Goal: Task Accomplishment & Management: Use online tool/utility

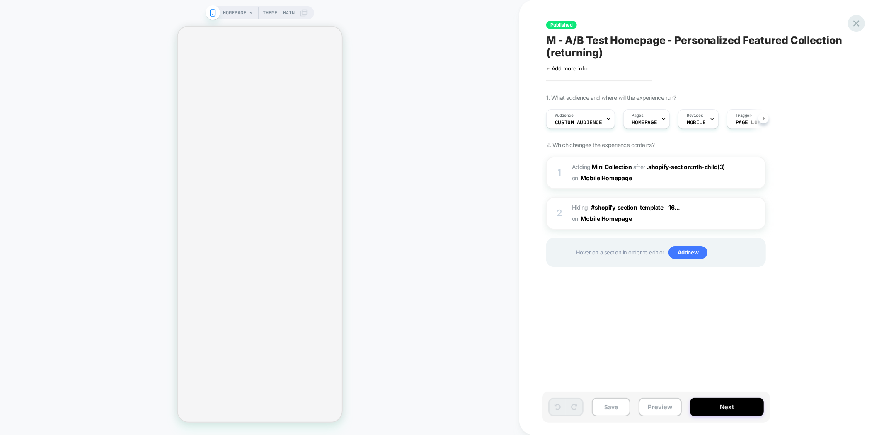
click at [851, 23] on icon at bounding box center [856, 23] width 11 height 11
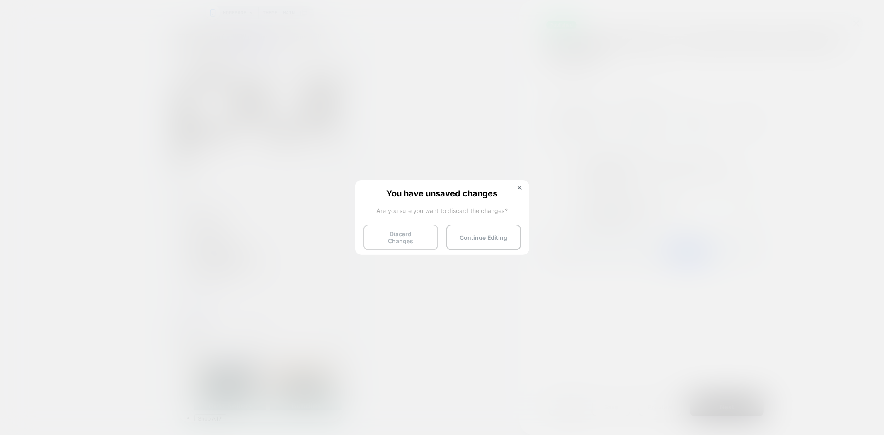
click at [399, 237] on button "Discard Changes" at bounding box center [400, 238] width 75 height 26
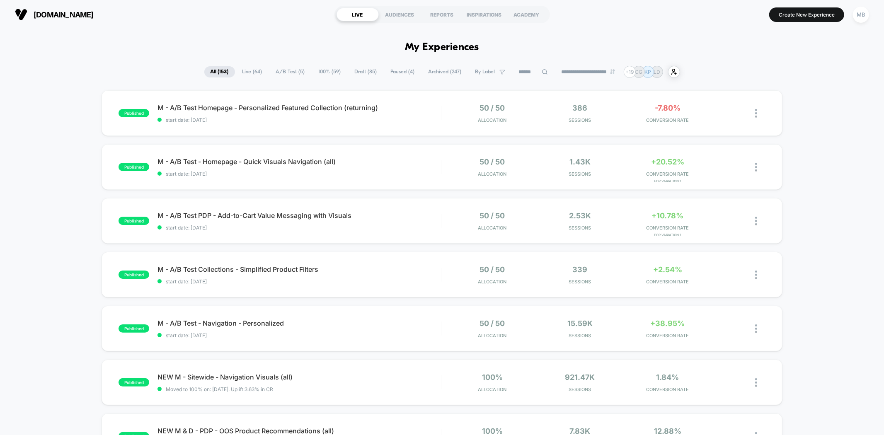
click at [531, 72] on input at bounding box center [533, 72] width 41 height 10
paste input "**********"
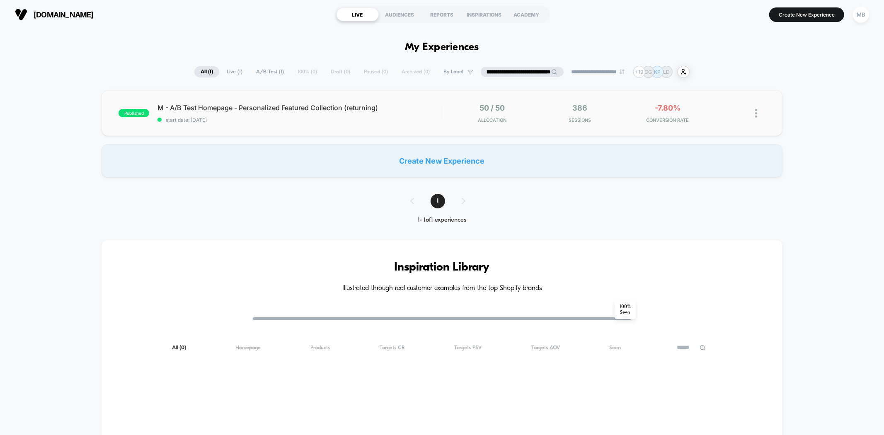
type input "**********"
click at [524, 126] on div "published M - A/B Test Homepage - Personalized Featured Collection (returning) …" at bounding box center [442, 113] width 680 height 46
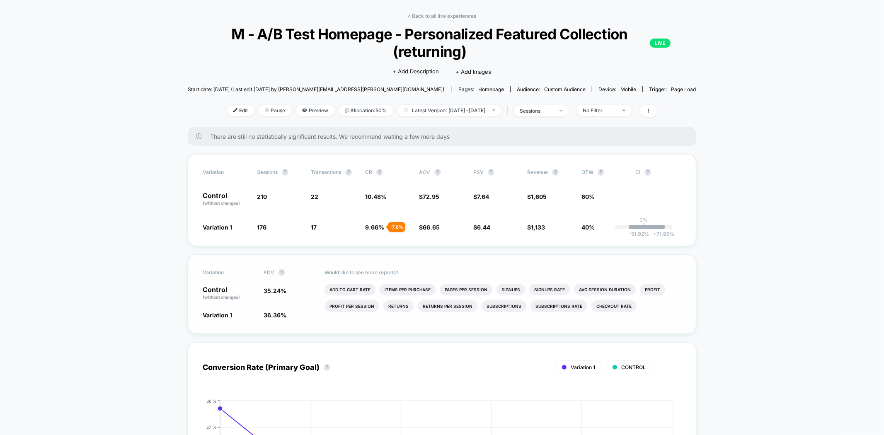
scroll to position [46, 0]
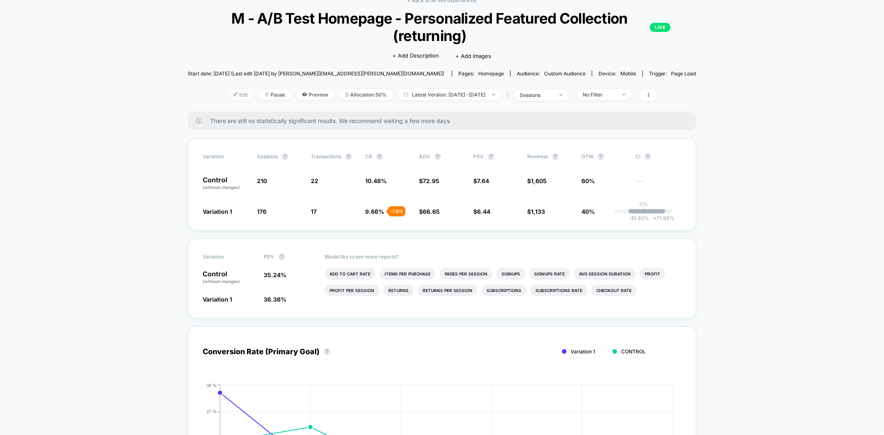
click at [231, 98] on span "Edit" at bounding box center [240, 94] width 27 height 11
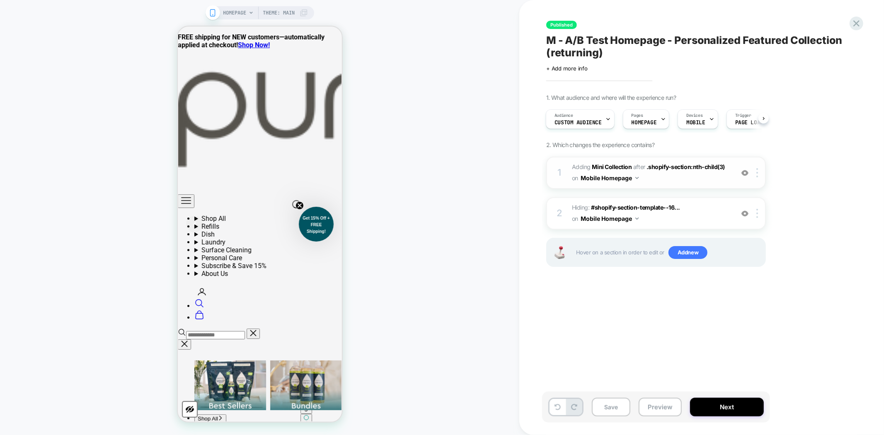
click at [747, 172] on img at bounding box center [744, 172] width 7 height 7
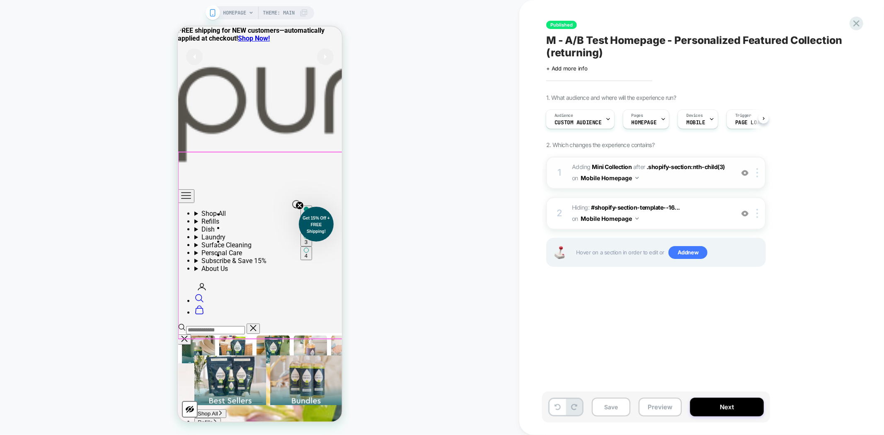
scroll to position [184, 0]
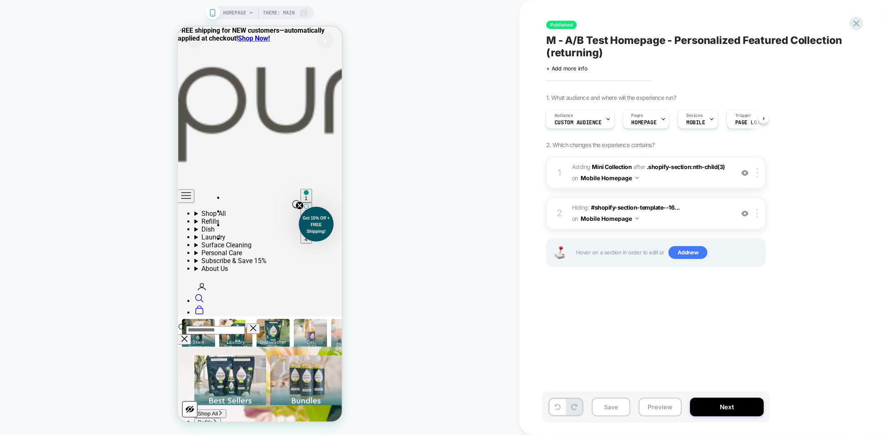
click at [744, 171] on img at bounding box center [744, 172] width 7 height 7
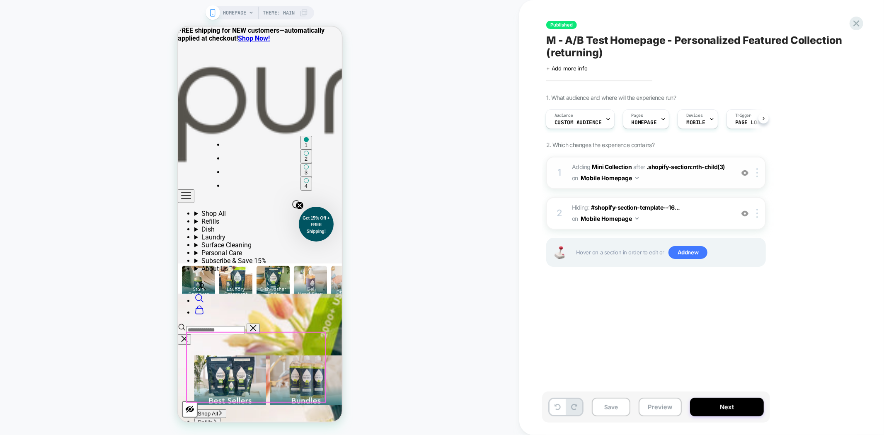
scroll to position [368, 0]
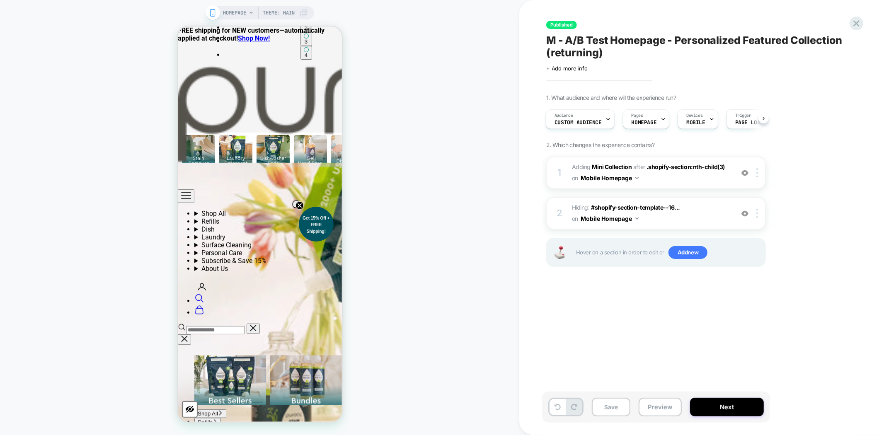
click at [656, 162] on span "#_loomi_addon_1759763164177 Adding Mini Collection AFTER .shopify-section:nth-c…" at bounding box center [651, 173] width 158 height 22
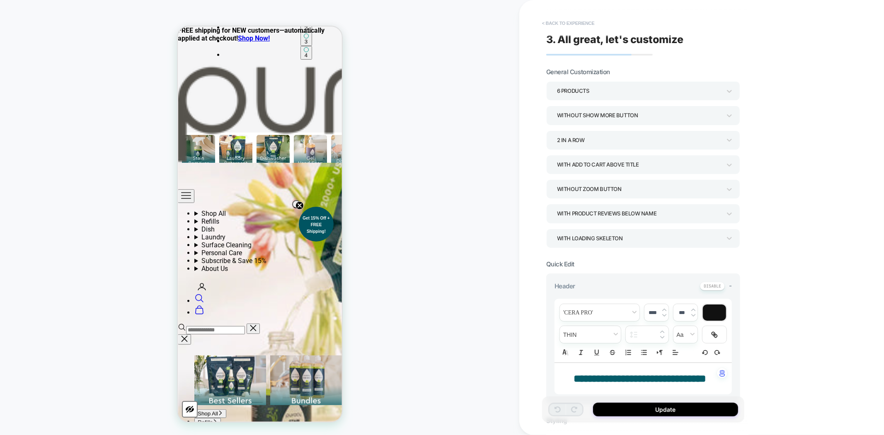
click at [560, 24] on button "< Back to experience" at bounding box center [568, 23] width 60 height 13
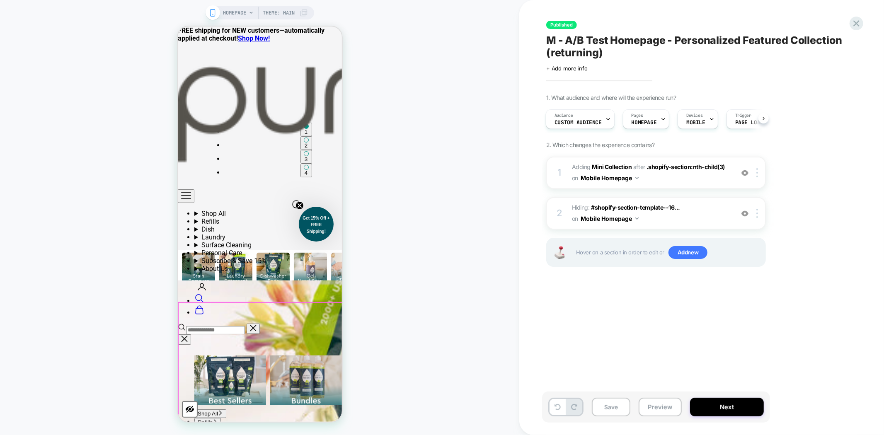
scroll to position [184, 0]
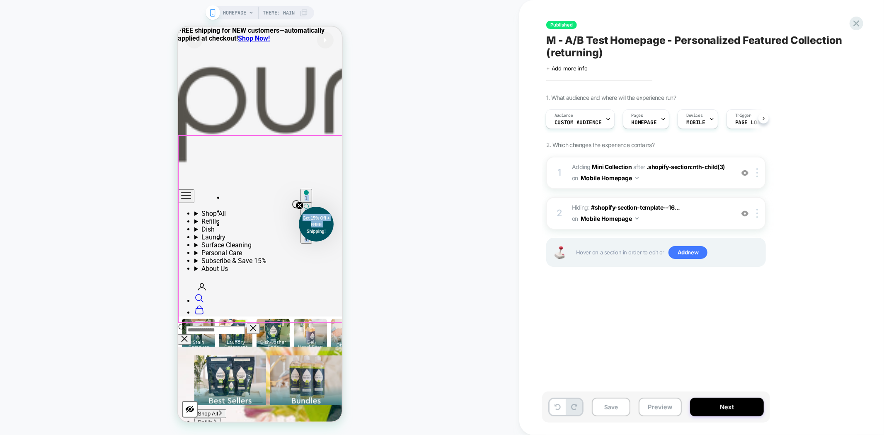
drag, startPoint x: 307, startPoint y: 234, endPoint x: 273, endPoint y: 259, distance: 42.4
click at [398, 322] on div "HOMEPAGE Theme: MAIN" at bounding box center [259, 217] width 519 height 418
click at [298, 203] on icon "Close teaser" at bounding box center [299, 204] width 3 height 3
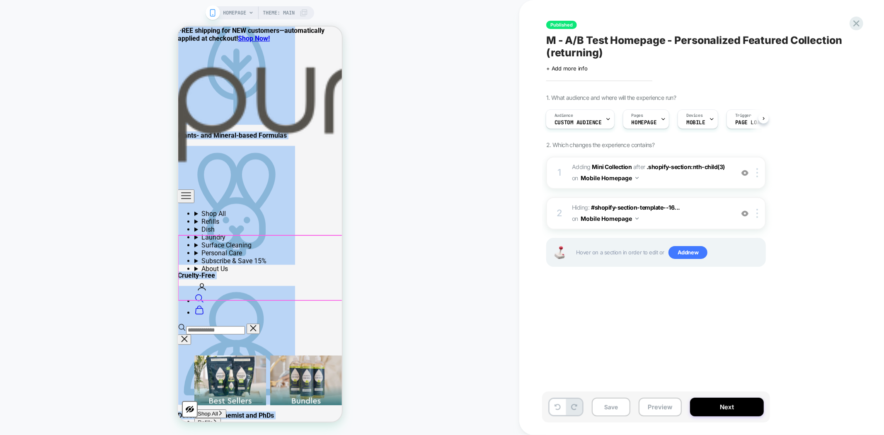
scroll to position [2302, 0]
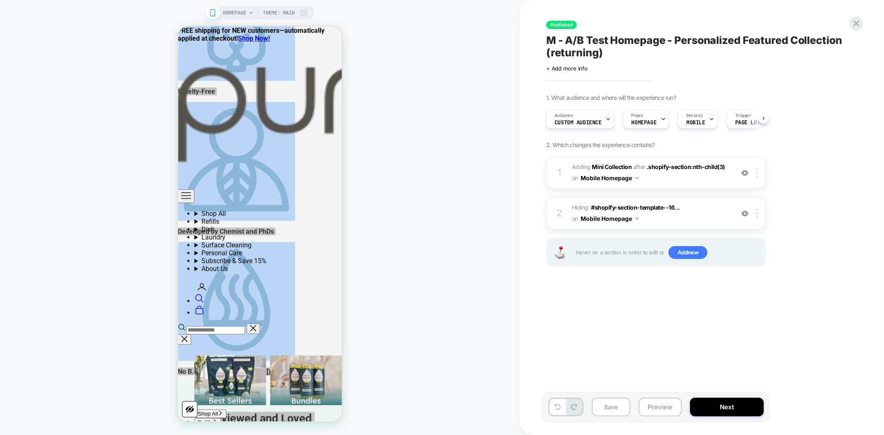
click at [475, 319] on div "HOMEPAGE Theme: MAIN" at bounding box center [259, 217] width 519 height 418
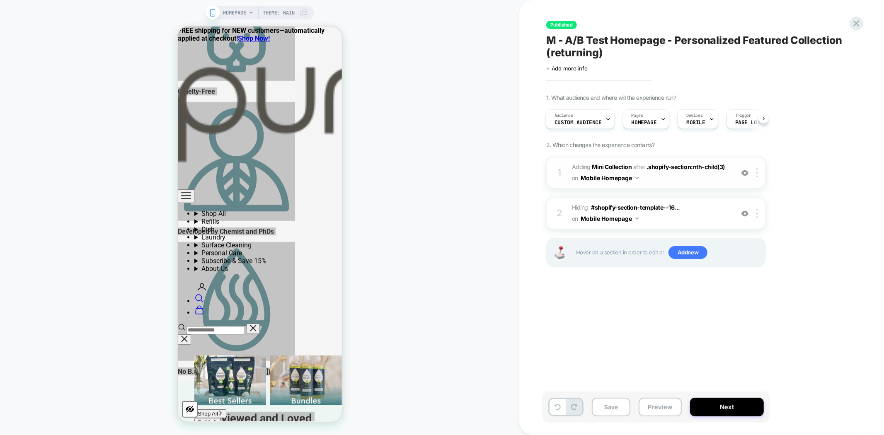
click at [747, 171] on img at bounding box center [744, 172] width 7 height 7
click at [743, 210] on img at bounding box center [744, 213] width 7 height 7
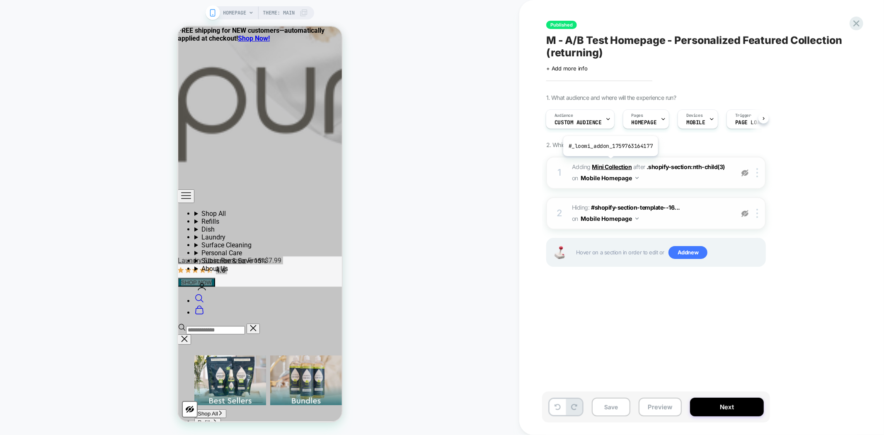
click at [610, 163] on b "Mini Collection" at bounding box center [612, 166] width 40 height 7
click at [661, 409] on button "Preview" at bounding box center [660, 407] width 43 height 19
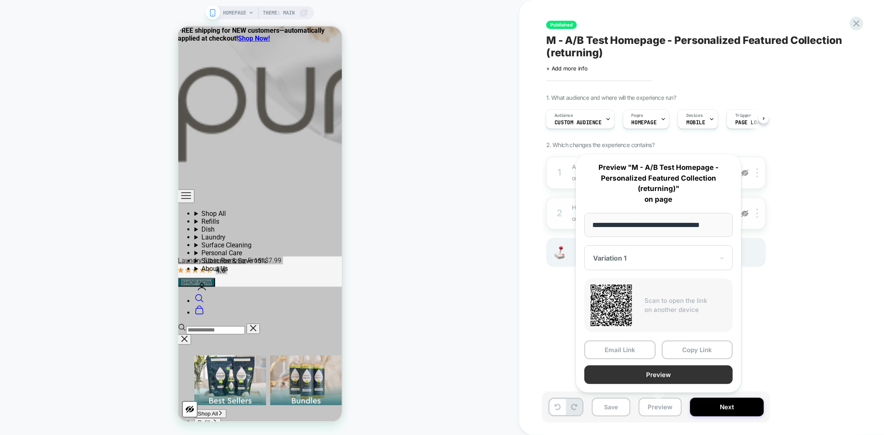
click at [672, 373] on button "Preview" at bounding box center [658, 374] width 148 height 19
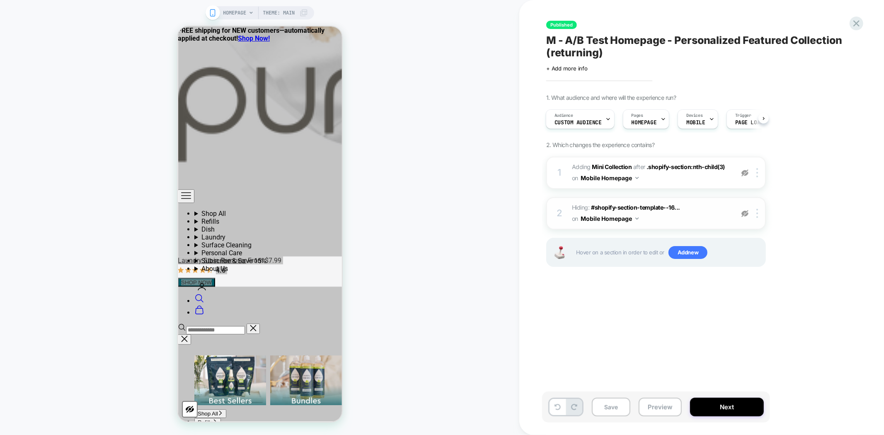
click at [370, 192] on div "HOMEPAGE Theme: MAIN" at bounding box center [259, 217] width 519 height 418
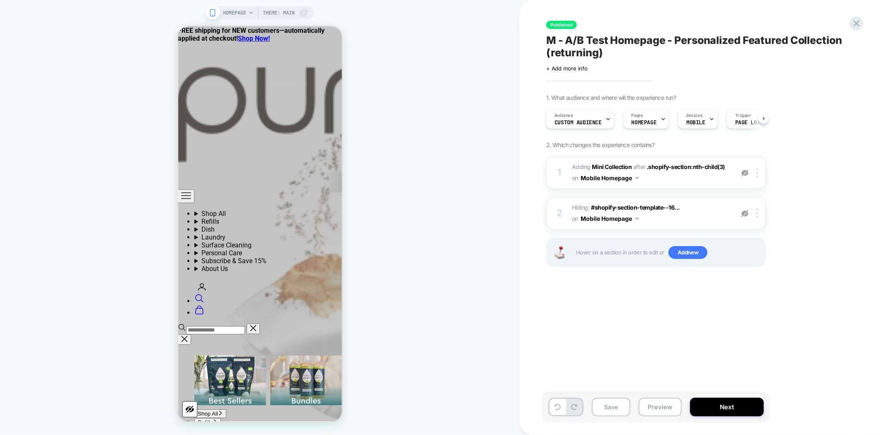
click at [743, 169] on img at bounding box center [744, 172] width 7 height 7
click at [744, 210] on img at bounding box center [744, 213] width 7 height 7
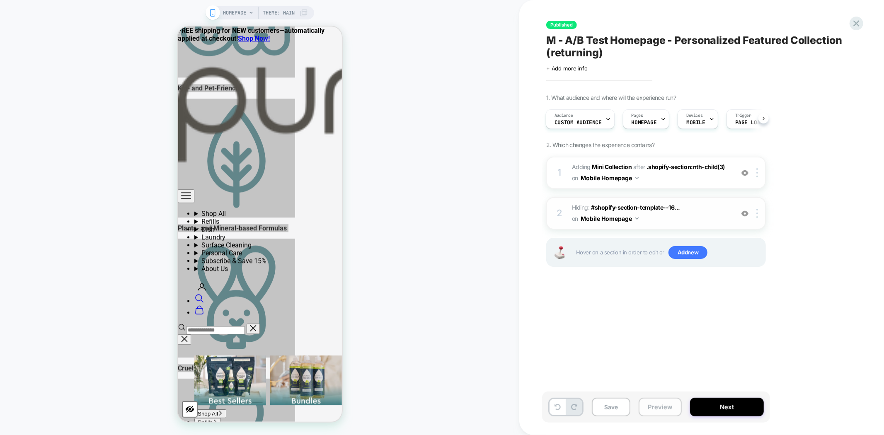
click at [663, 405] on button "Preview" at bounding box center [660, 407] width 43 height 19
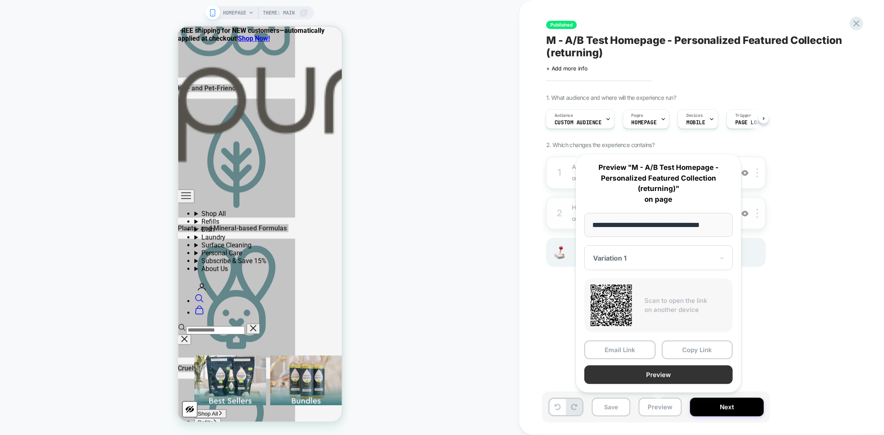
click at [670, 371] on button "Preview" at bounding box center [658, 374] width 148 height 19
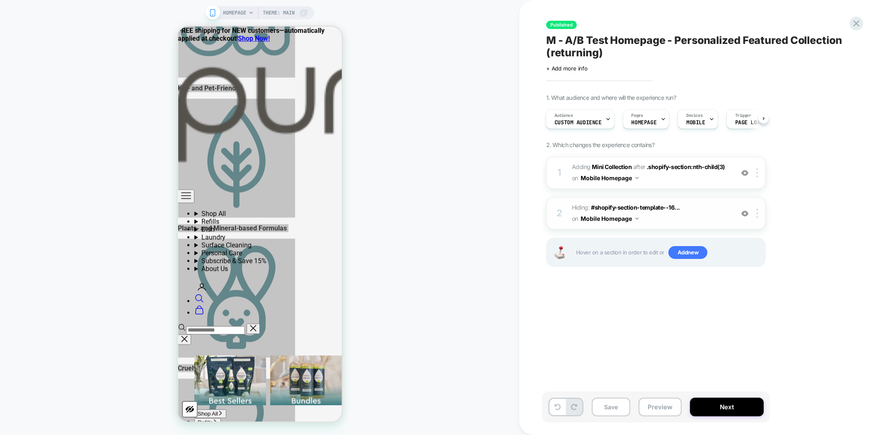
click at [363, 229] on div "HOMEPAGE Theme: MAIN" at bounding box center [259, 217] width 519 height 418
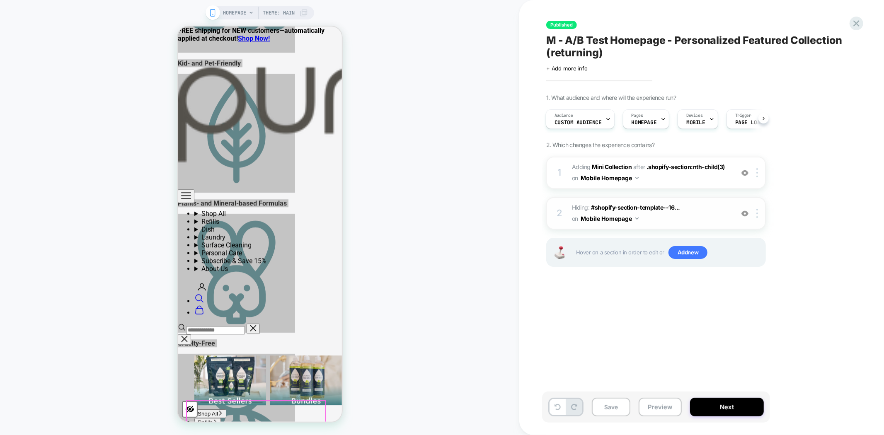
scroll to position [2255, 0]
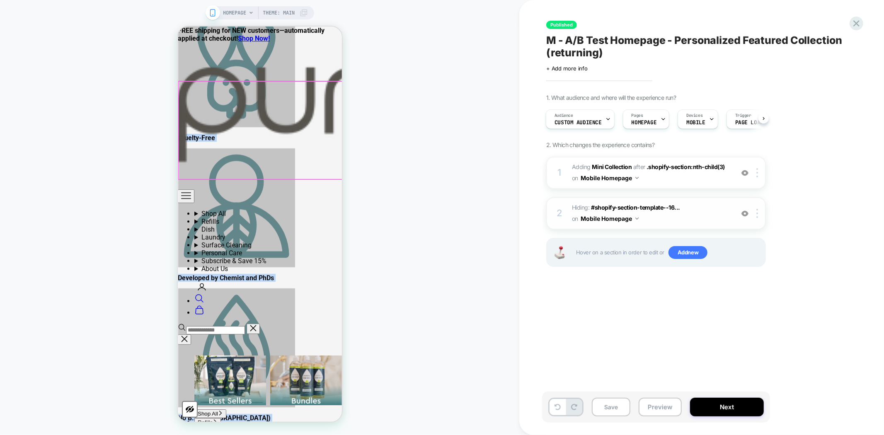
click at [362, 192] on div "HOMEPAGE Theme: MAIN" at bounding box center [259, 217] width 519 height 418
click at [268, 55] on x-header "Puracy Navigation menu Shop All Shop All Best Sellers Bundles New Arrivals Unsc…" at bounding box center [259, 274] width 164 height 443
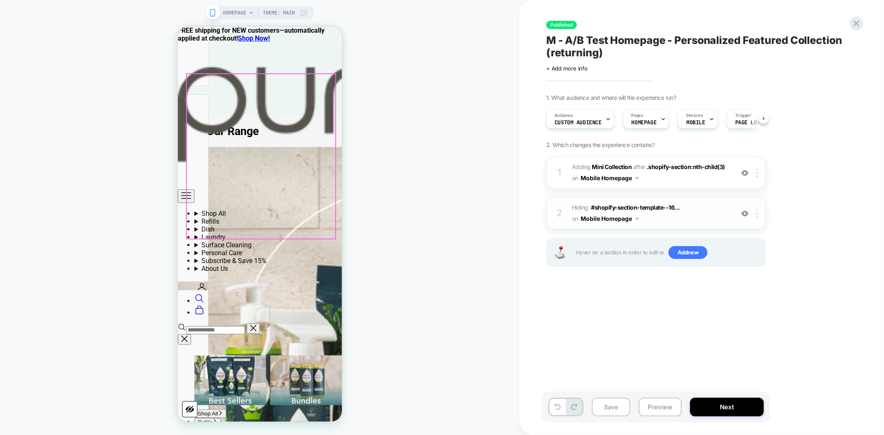
scroll to position [3176, 0]
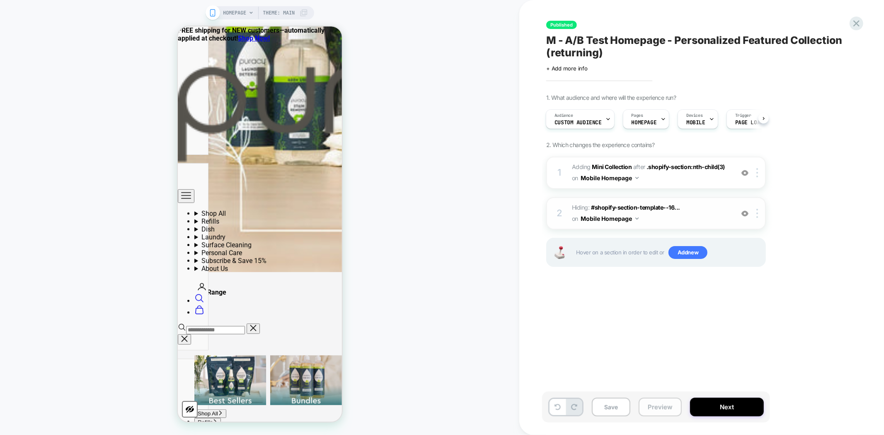
click at [665, 409] on button "Preview" at bounding box center [660, 407] width 43 height 19
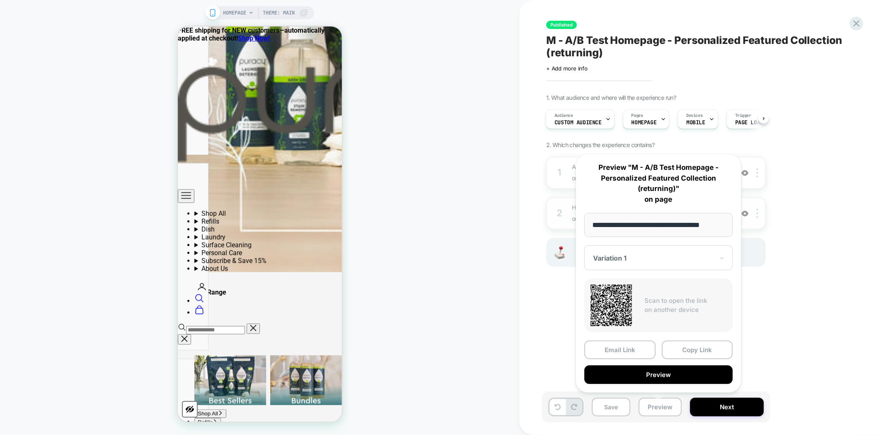
click at [688, 258] on div at bounding box center [653, 258] width 121 height 8
click at [614, 298] on div "CONTROL" at bounding box center [658, 301] width 140 height 15
click at [694, 354] on button "Copy Link" at bounding box center [697, 350] width 71 height 19
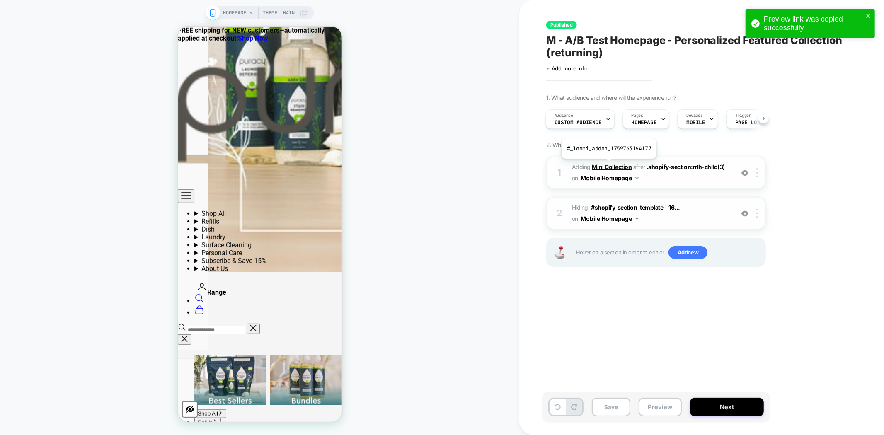
click at [608, 165] on b "Mini Collection" at bounding box center [612, 166] width 40 height 7
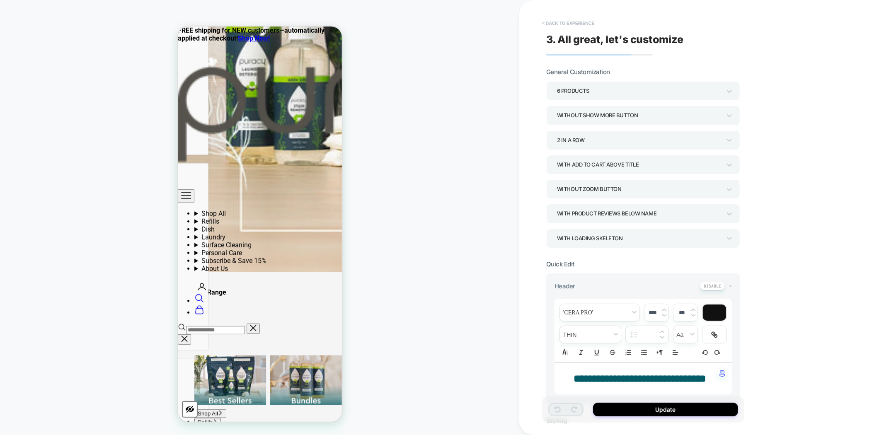
click at [556, 22] on button "< Back to experience" at bounding box center [568, 23] width 60 height 13
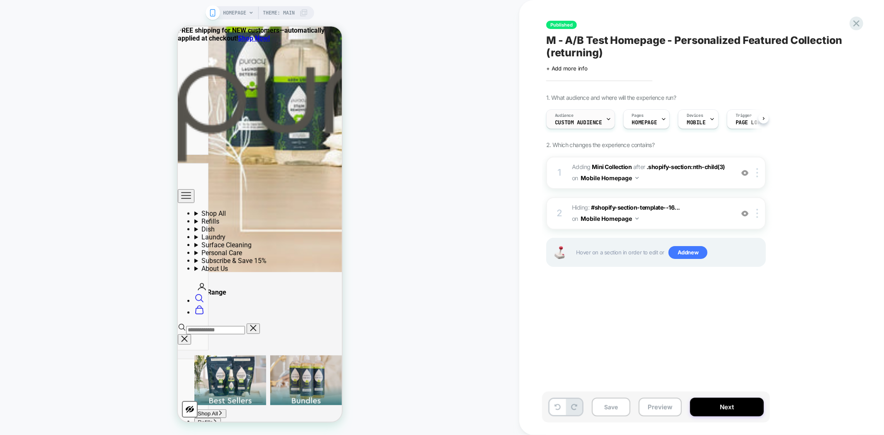
scroll to position [0, 0]
click at [605, 121] on icon at bounding box center [607, 118] width 5 height 5
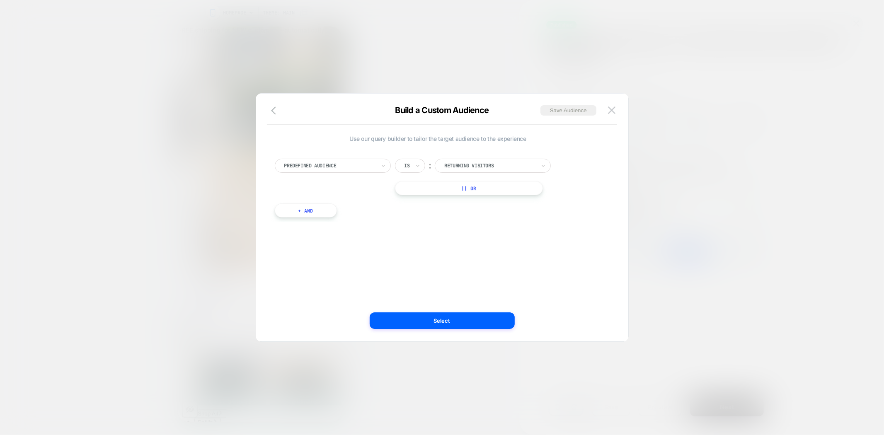
click at [610, 108] on img at bounding box center [611, 109] width 7 height 7
